Goal: Task Accomplishment & Management: Manage account settings

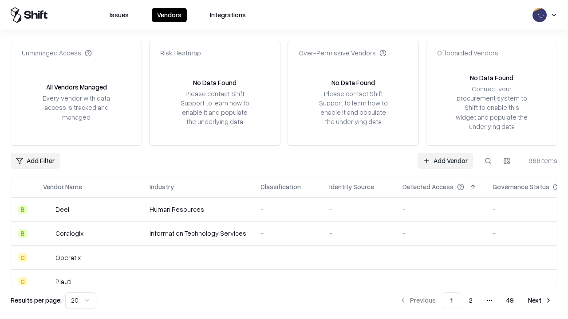
click at [445, 161] on link "Add Vendor" at bounding box center [444, 161] width 55 height 16
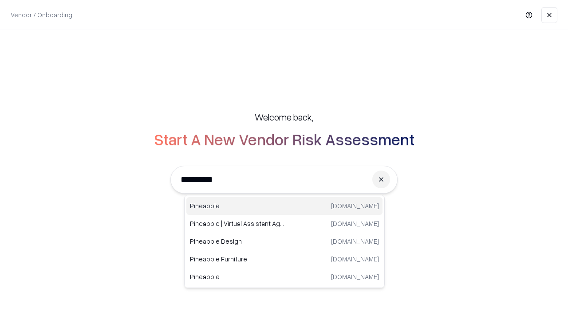
click at [284, 206] on div "Pineapple [DOMAIN_NAME]" at bounding box center [284, 206] width 196 height 18
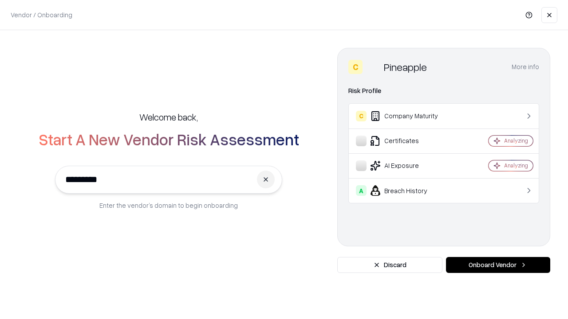
type input "*********"
click at [497, 265] on button "Onboard Vendor" at bounding box center [498, 265] width 104 height 16
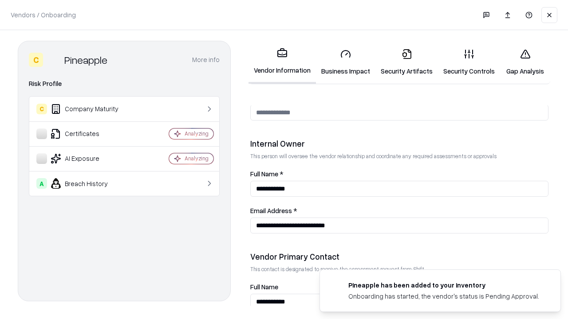
scroll to position [459, 0]
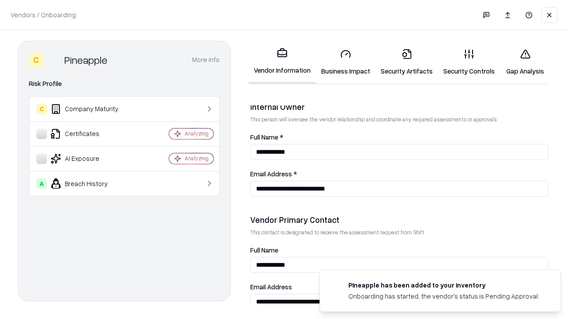
click at [345, 62] on link "Business Impact" at bounding box center [345, 62] width 59 height 41
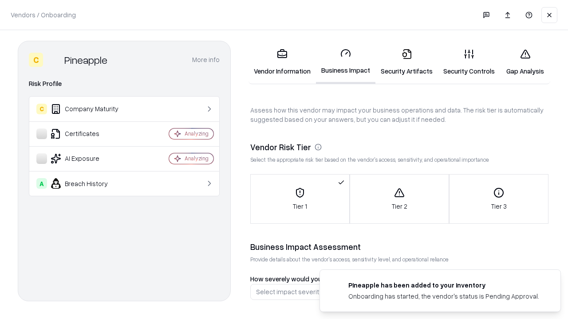
click at [406, 62] on link "Security Artifacts" at bounding box center [406, 62] width 63 height 41
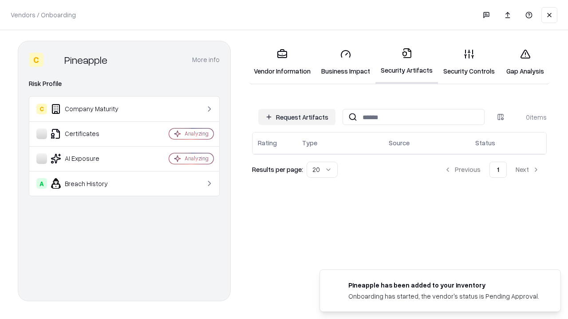
click at [297, 117] on button "Request Artifacts" at bounding box center [296, 117] width 77 height 16
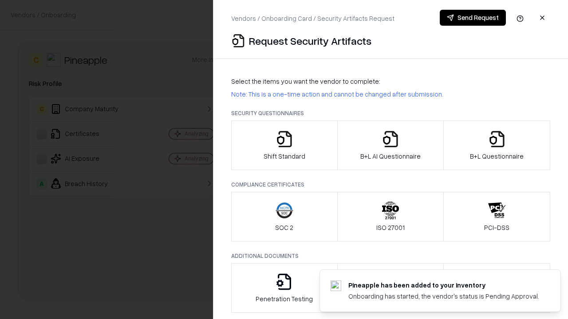
click at [284, 145] on icon "button" at bounding box center [284, 139] width 18 height 18
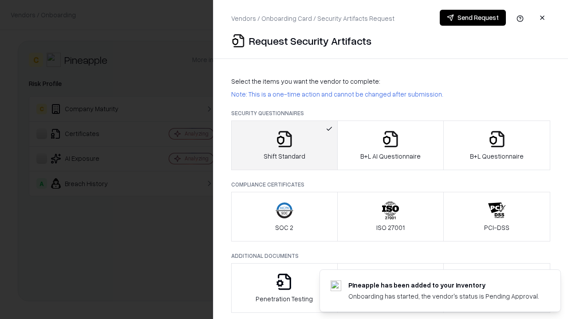
click at [472, 18] on button "Send Request" at bounding box center [472, 18] width 66 height 16
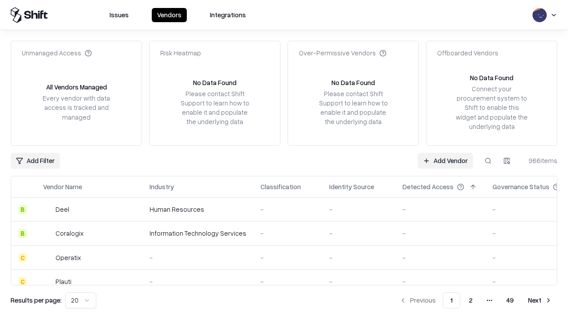
click at [488, 161] on button at bounding box center [488, 161] width 16 height 16
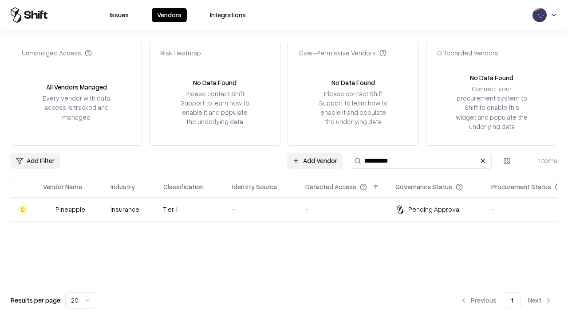
type input "*********"
click at [289, 209] on div "-" at bounding box center [261, 209] width 59 height 9
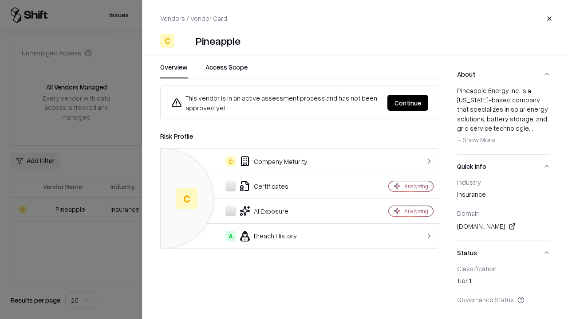
click at [407, 103] on button "Continue" at bounding box center [407, 103] width 41 height 16
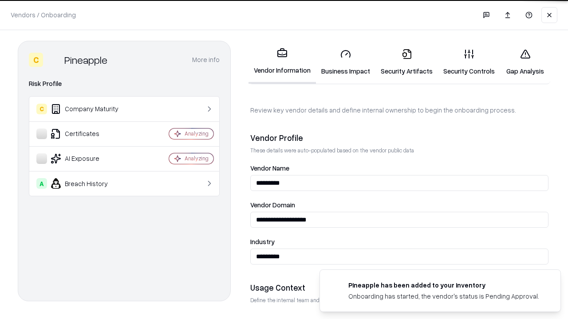
click at [406, 62] on link "Security Artifacts" at bounding box center [406, 62] width 63 height 41
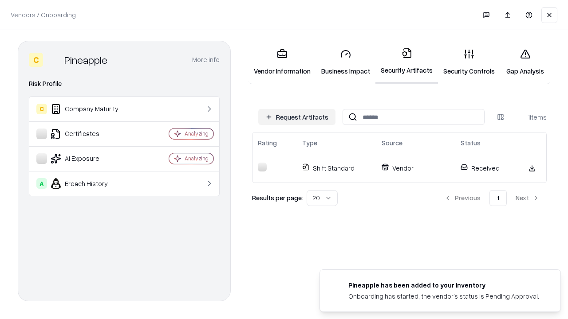
click at [469, 62] on link "Security Controls" at bounding box center [469, 62] width 62 height 41
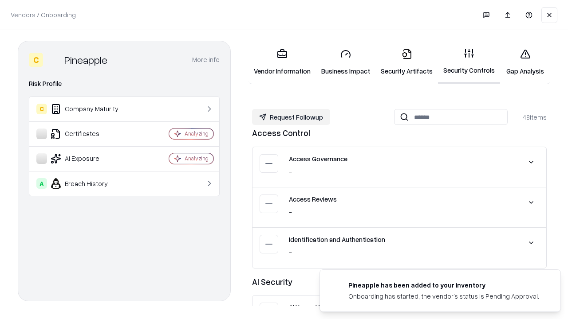
click at [291, 117] on button "Request Followup" at bounding box center [291, 117] width 78 height 16
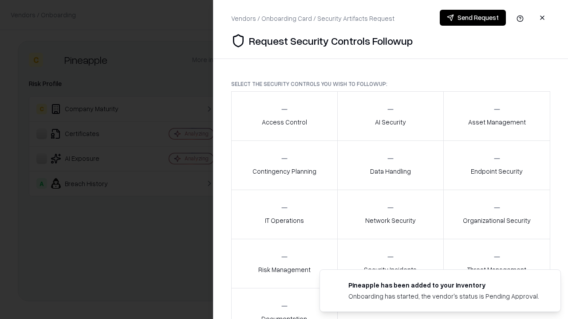
click at [284, 116] on div "Access Control" at bounding box center [284, 116] width 45 height 22
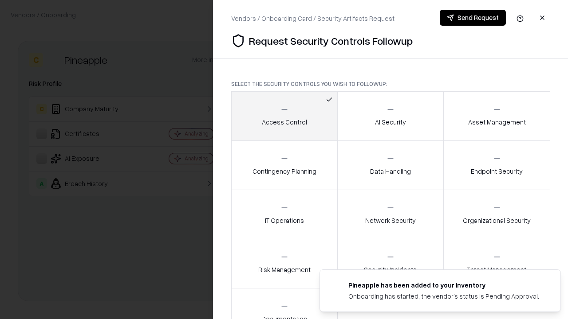
click at [472, 18] on button "Send Request" at bounding box center [472, 18] width 66 height 16
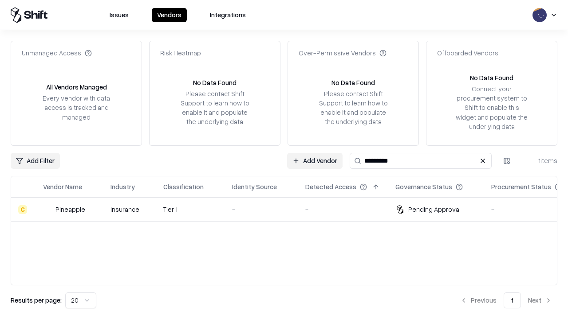
type input "*********"
click at [289, 209] on div "-" at bounding box center [261, 209] width 59 height 9
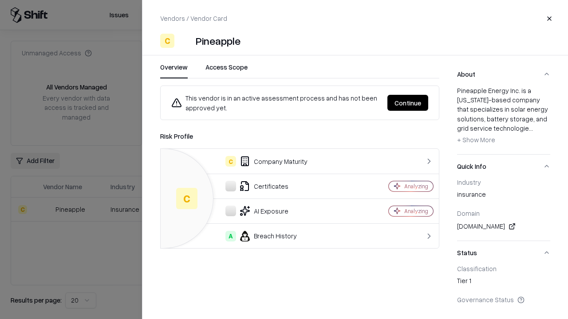
click at [407, 103] on button "Continue" at bounding box center [407, 103] width 41 height 16
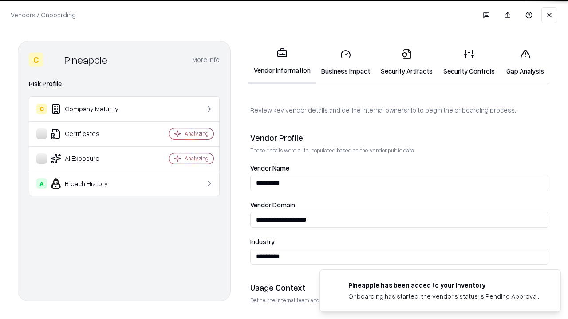
click at [525, 62] on link "Gap Analysis" at bounding box center [525, 62] width 50 height 41
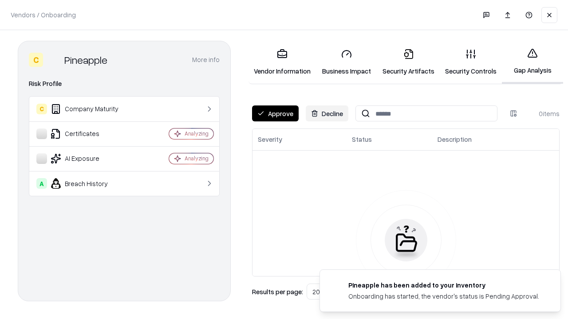
click at [275, 114] on button "Approve" at bounding box center [275, 114] width 47 height 16
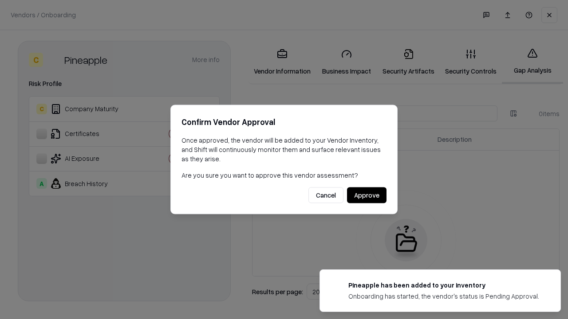
click at [366, 195] on button "Approve" at bounding box center [366, 196] width 39 height 16
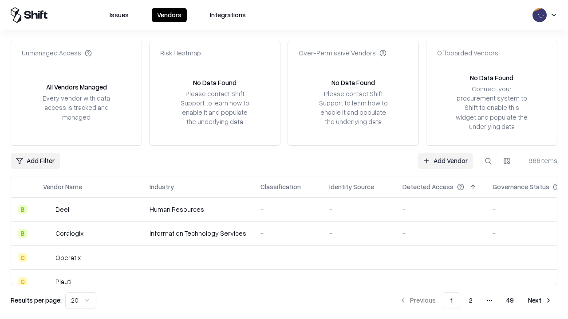
type input "*********"
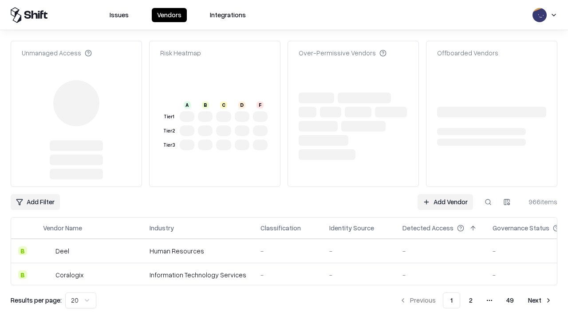
click at [445, 194] on link "Add Vendor" at bounding box center [444, 202] width 55 height 16
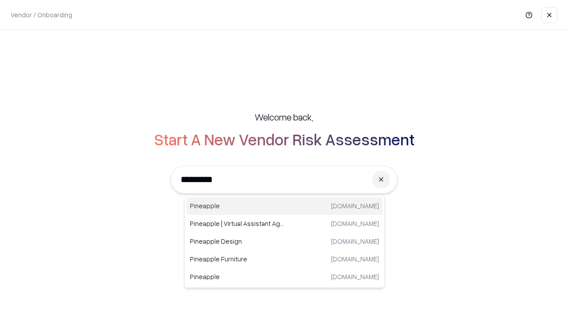
click at [284, 206] on div "Pineapple [DOMAIN_NAME]" at bounding box center [284, 206] width 196 height 18
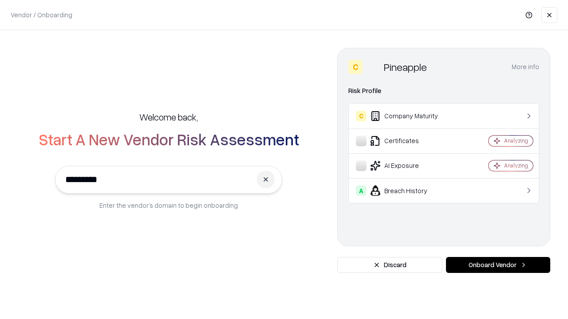
type input "*********"
click at [497, 265] on button "Onboard Vendor" at bounding box center [498, 265] width 104 height 16
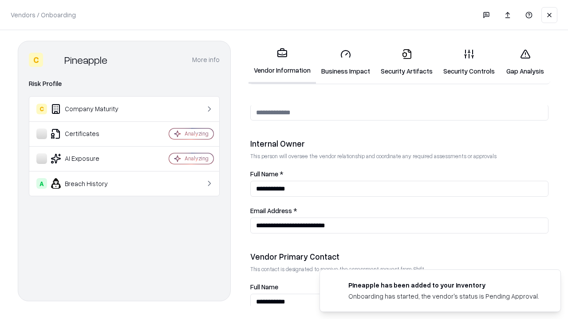
scroll to position [459, 0]
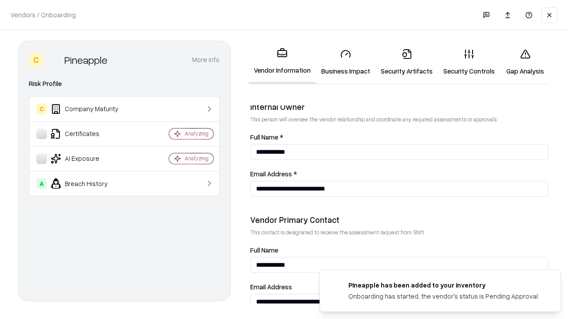
click at [525, 62] on link "Gap Analysis" at bounding box center [525, 62] width 50 height 41
